Goal: Navigation & Orientation: Understand site structure

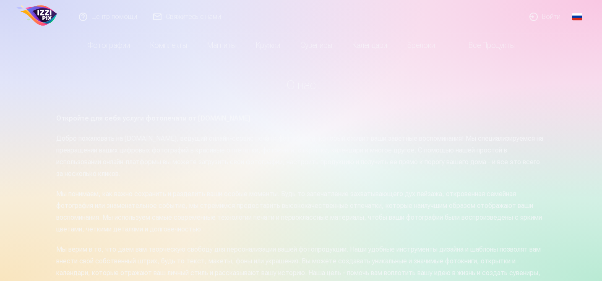
click at [576, 17] on link "Global" at bounding box center [577, 17] width 17 height 34
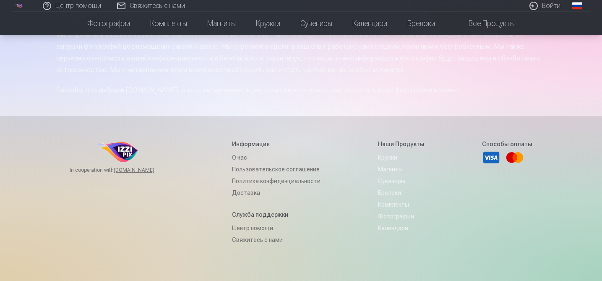
scroll to position [336, 0]
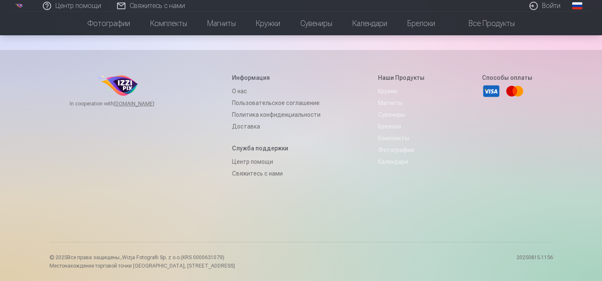
click at [234, 94] on link "О нас" at bounding box center [276, 91] width 88 height 12
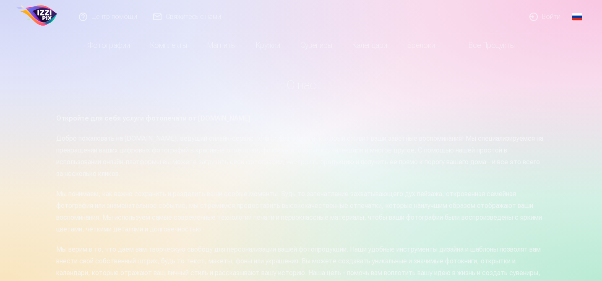
click at [482, 47] on link "Все продукты" at bounding box center [485, 45] width 80 height 23
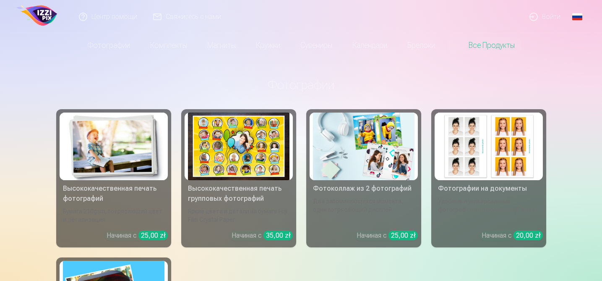
click at [54, 12] on img at bounding box center [37, 16] width 45 height 27
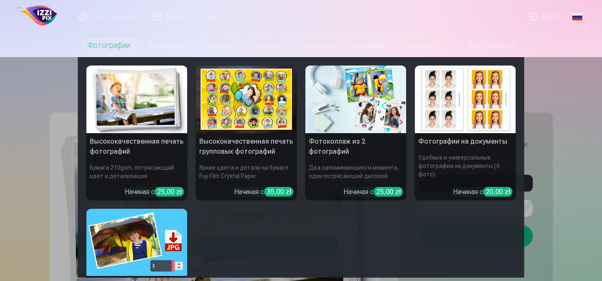
click at [36, 156] on nav "Высококачественная печать фотографий Бумага 210gsm, потрясающий цвет и детализа…" at bounding box center [301, 167] width 602 height 220
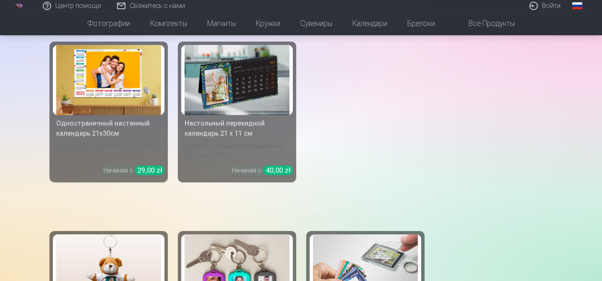
scroll to position [2303, 0]
